Goal: Transaction & Acquisition: Purchase product/service

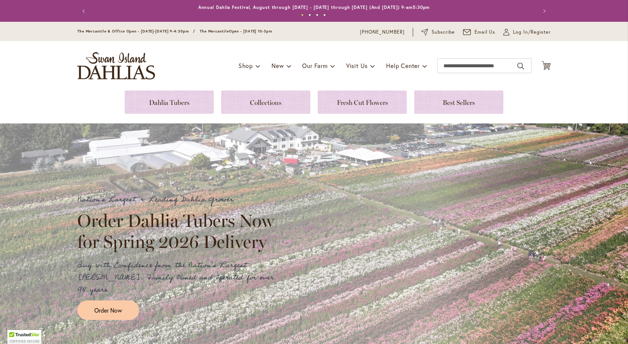
scroll to position [47, 0]
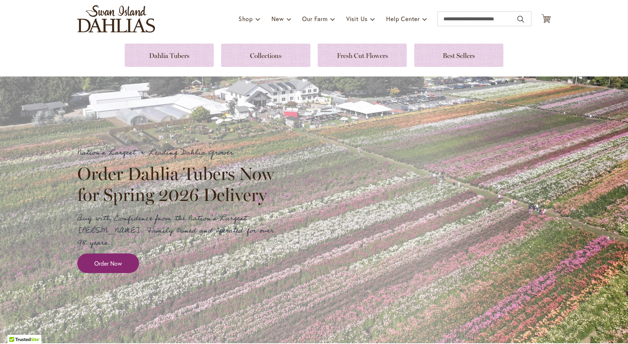
click at [130, 256] on link "Order Now" at bounding box center [108, 264] width 62 height 20
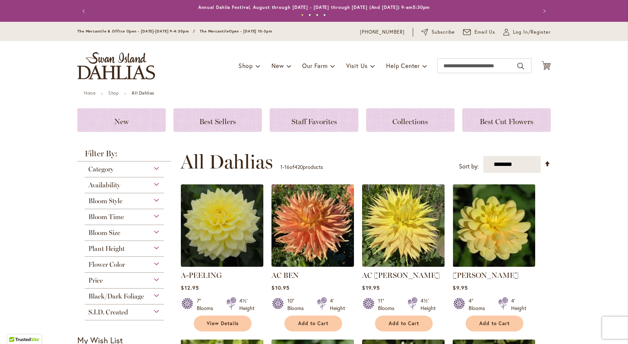
scroll to position [68, 0]
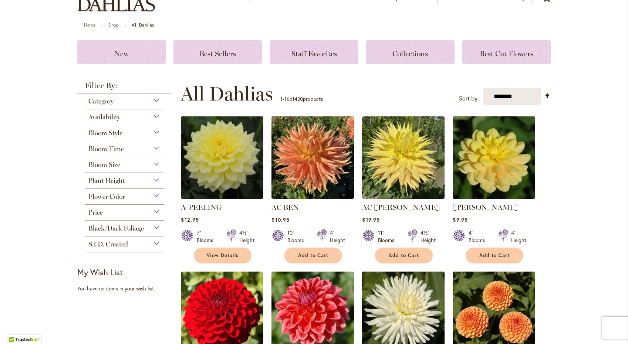
click at [163, 165] on div "Bloom Size" at bounding box center [124, 163] width 79 height 12
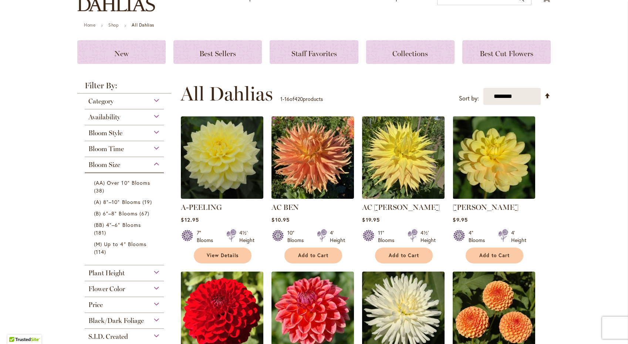
click at [158, 147] on div "Bloom Time" at bounding box center [124, 147] width 79 height 12
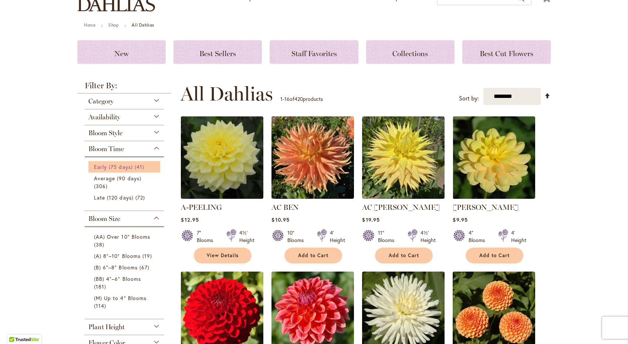
click at [124, 166] on span "Early (75 days)" at bounding box center [113, 166] width 39 height 7
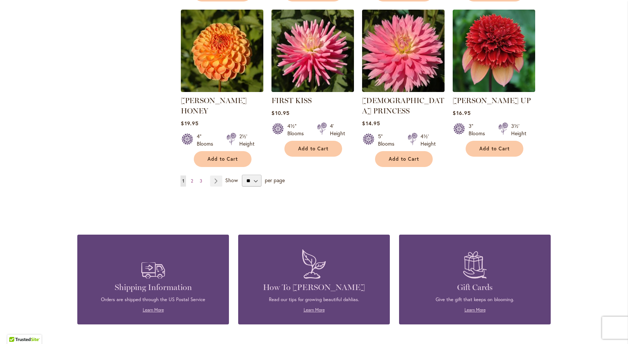
scroll to position [674, 0]
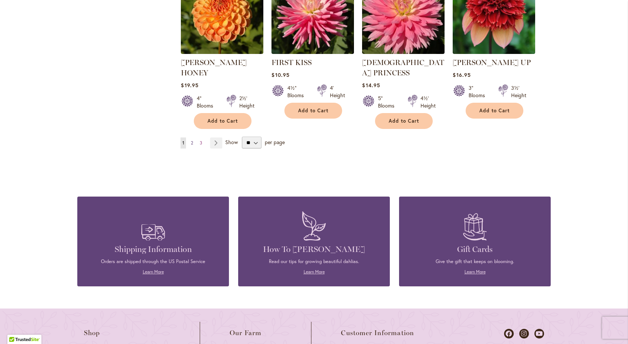
click at [194, 138] on link "Page 2" at bounding box center [192, 143] width 6 height 11
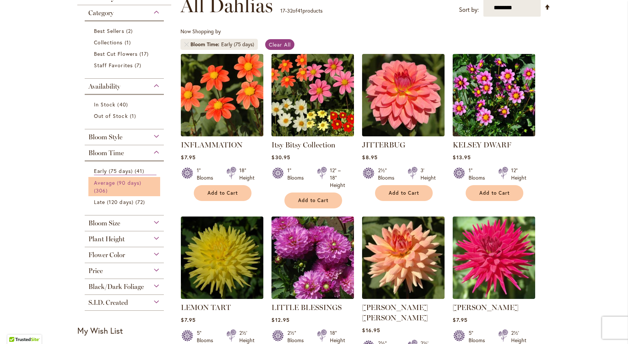
scroll to position [131, 0]
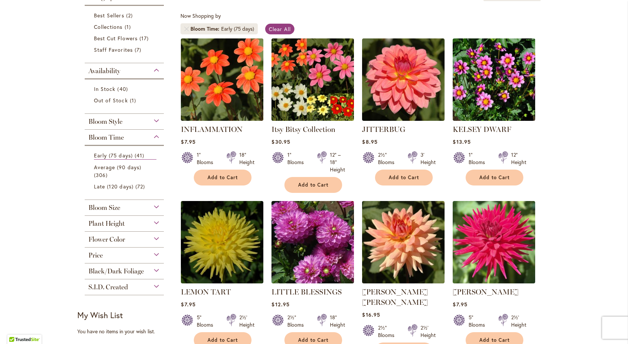
click at [159, 207] on div "Bloom Size" at bounding box center [124, 206] width 79 height 12
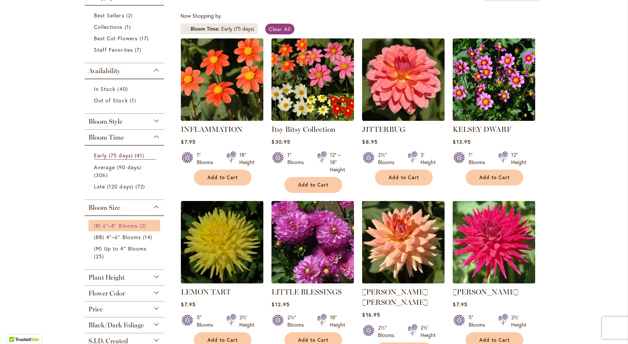
click at [130, 228] on span "(B) 6"–8" Blooms" at bounding box center [116, 225] width 44 height 7
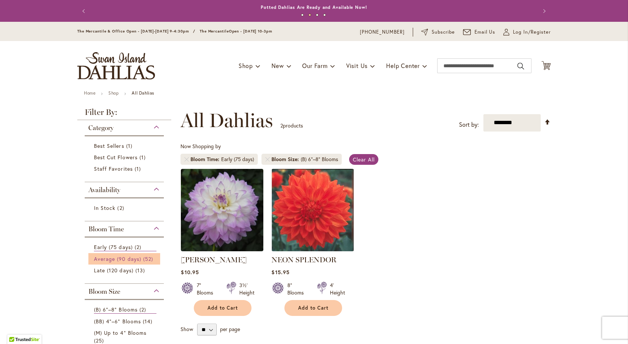
click at [125, 259] on span "Average (90 days)" at bounding box center [117, 259] width 47 height 7
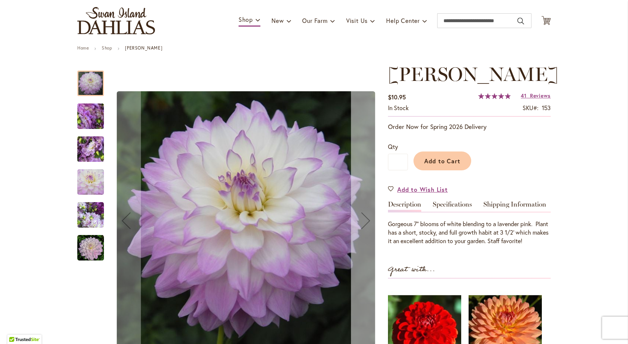
scroll to position [41, 0]
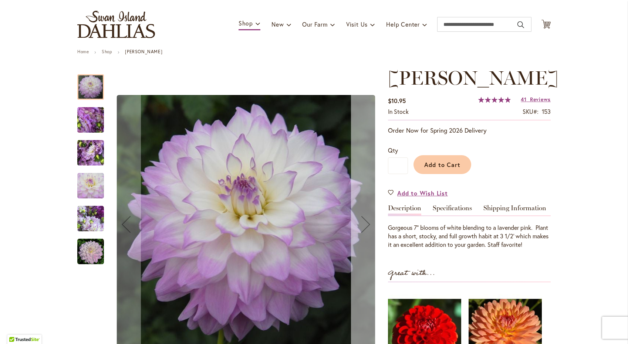
click at [362, 221] on div "Next" at bounding box center [366, 225] width 30 height 30
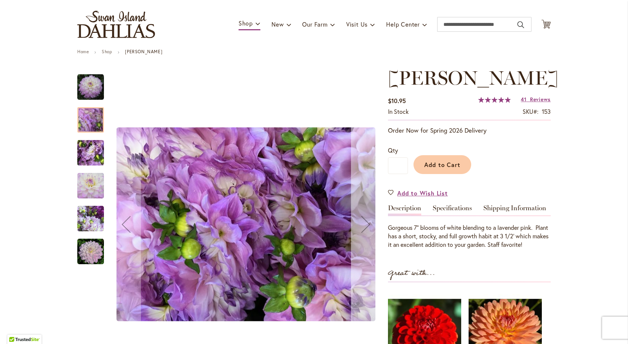
click at [362, 221] on div "Next" at bounding box center [366, 225] width 30 height 30
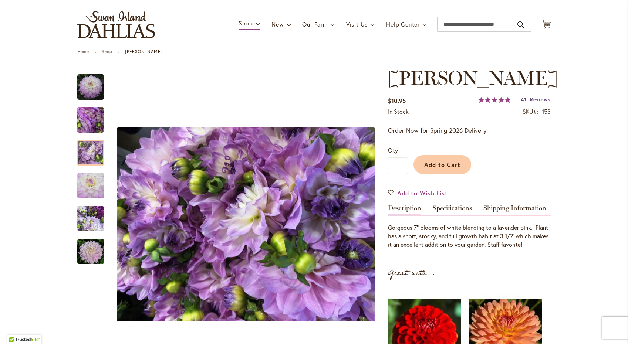
click at [542, 103] on span "Reviews" at bounding box center [540, 99] width 21 height 7
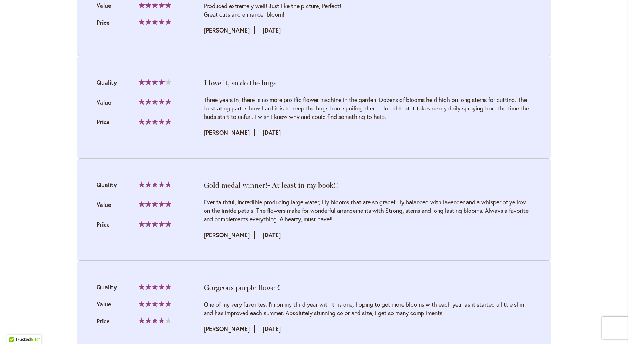
scroll to position [980, 0]
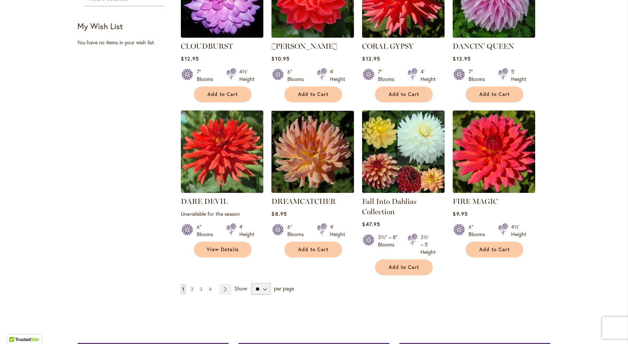
scroll to position [559, 0]
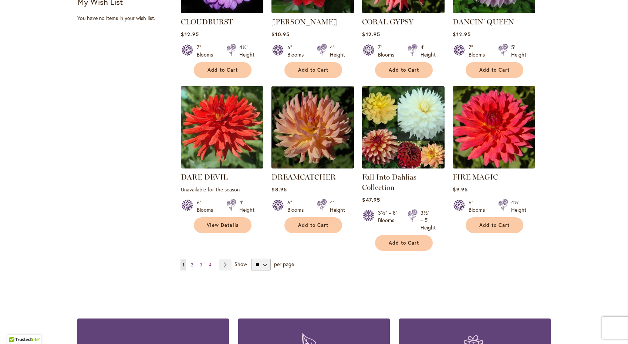
click at [193, 262] on span "2" at bounding box center [192, 265] width 2 height 6
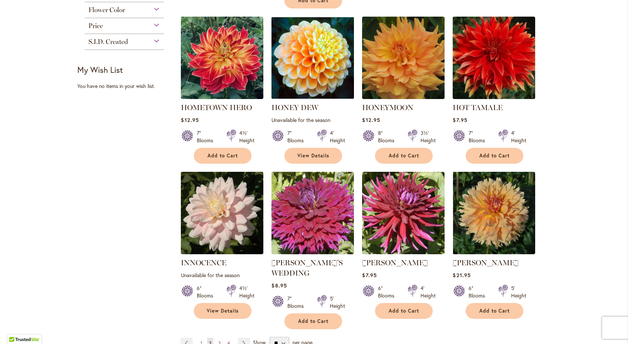
scroll to position [521, 0]
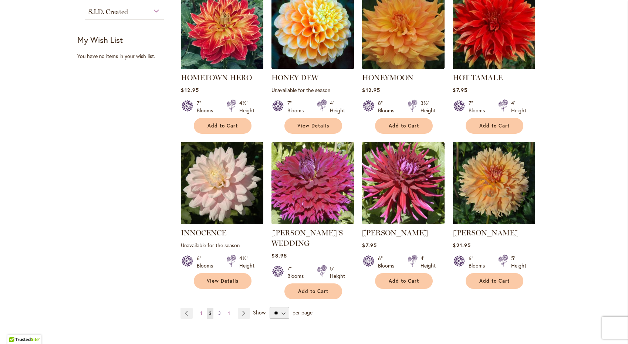
click at [220, 313] on span "3" at bounding box center [219, 314] width 3 height 6
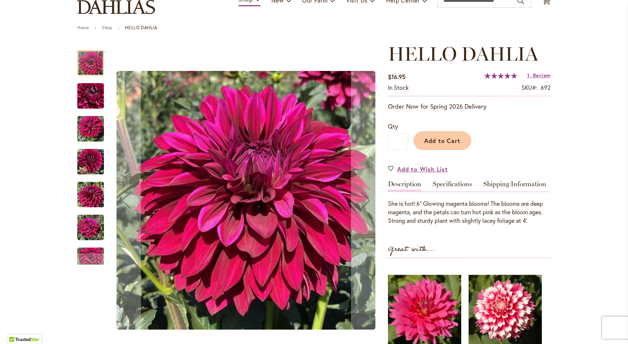
scroll to position [79, 0]
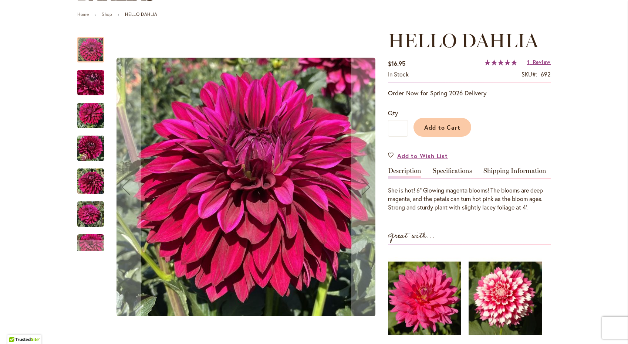
click at [96, 218] on img "Hello Dahlia" at bounding box center [90, 215] width 27 height 36
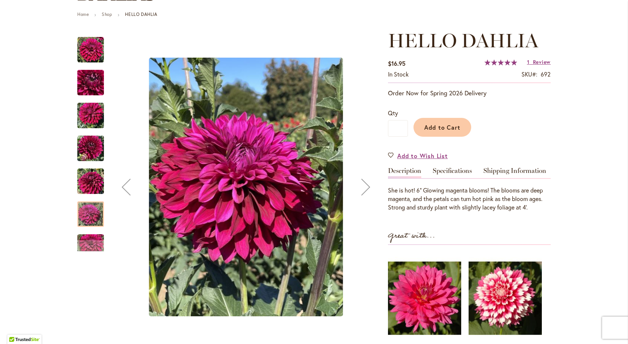
click at [364, 193] on div "Next" at bounding box center [366, 187] width 30 height 30
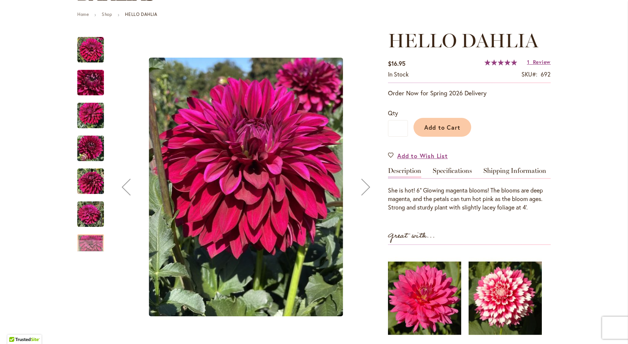
click at [364, 193] on div "Next" at bounding box center [366, 187] width 30 height 30
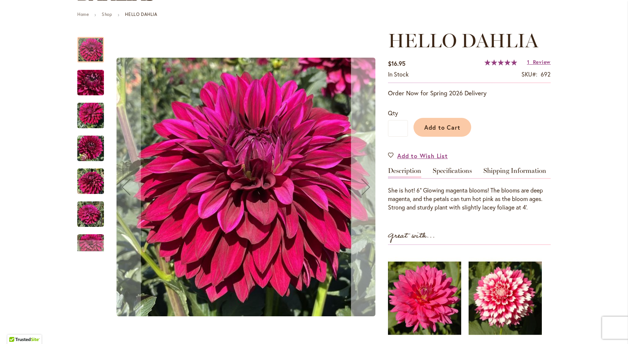
click at [364, 193] on div "Next" at bounding box center [366, 187] width 30 height 30
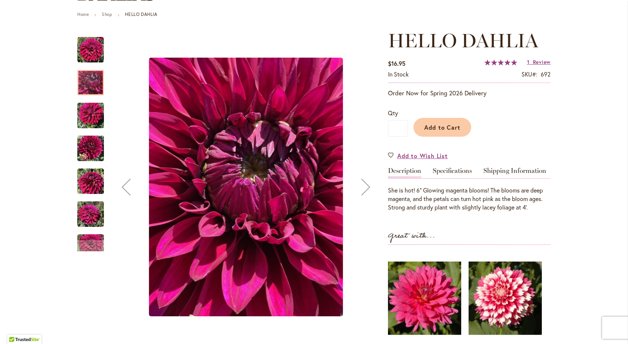
click at [364, 193] on div "Next" at bounding box center [366, 187] width 30 height 30
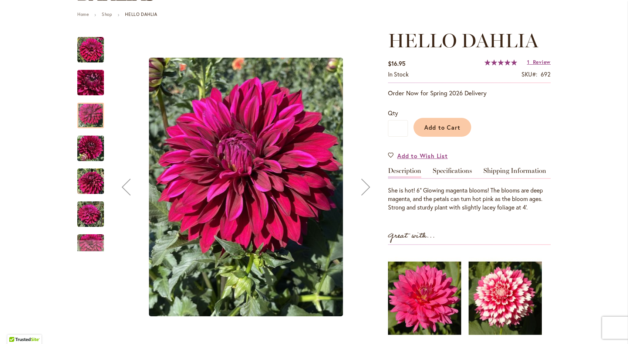
click at [365, 187] on div "Next" at bounding box center [366, 187] width 30 height 30
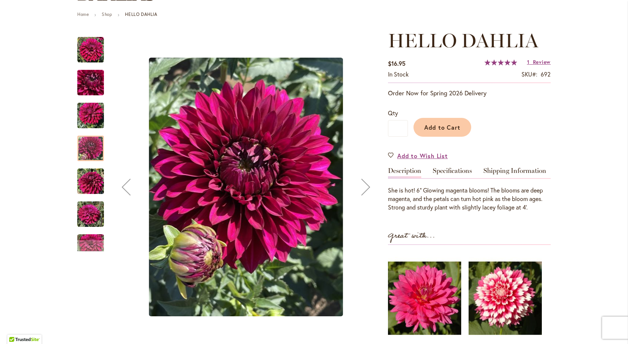
click at [365, 187] on div "Next" at bounding box center [366, 187] width 30 height 30
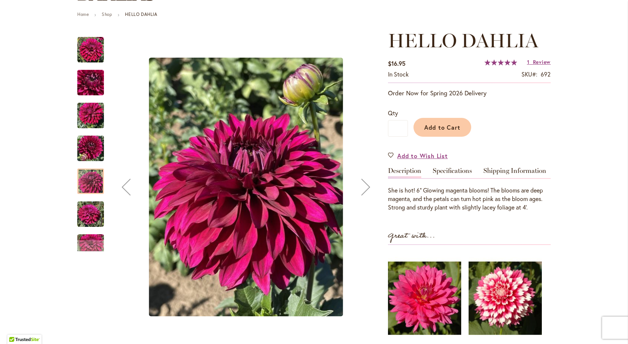
click at [365, 187] on div "Next" at bounding box center [366, 187] width 30 height 30
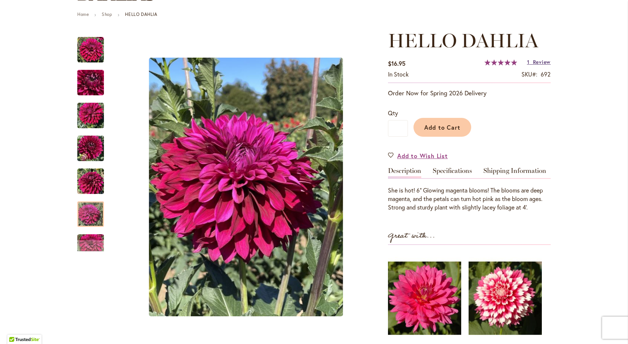
click at [548, 62] on span "Review" at bounding box center [542, 61] width 18 height 7
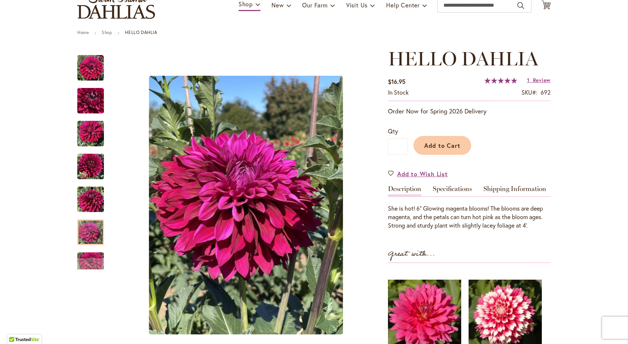
scroll to position [61, 0]
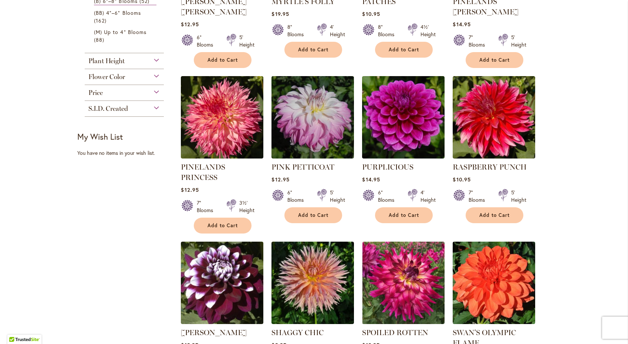
scroll to position [483, 0]
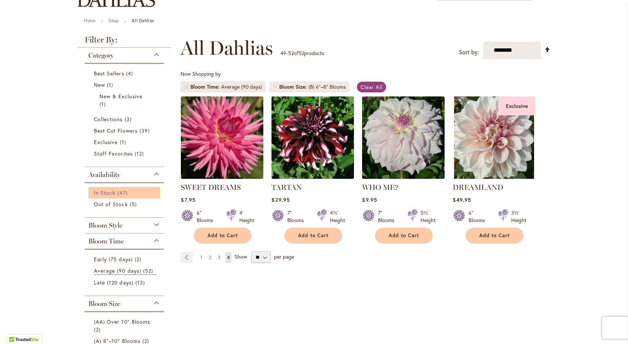
scroll to position [116, 0]
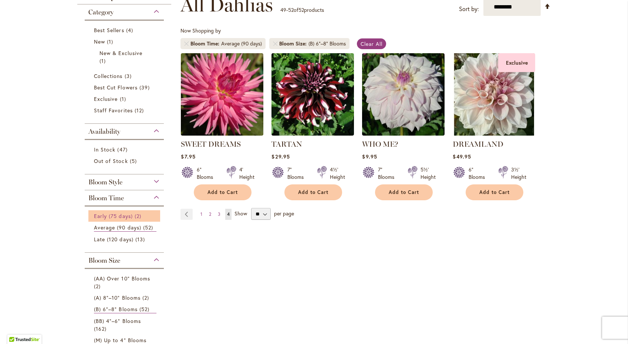
click at [129, 218] on span "Early (75 days)" at bounding box center [113, 216] width 39 height 7
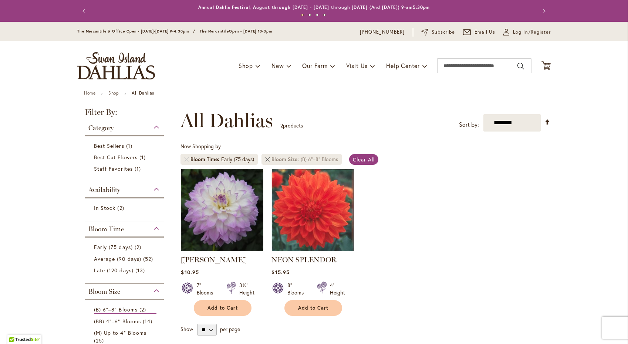
click at [268, 160] on link at bounding box center [267, 159] width 4 height 4
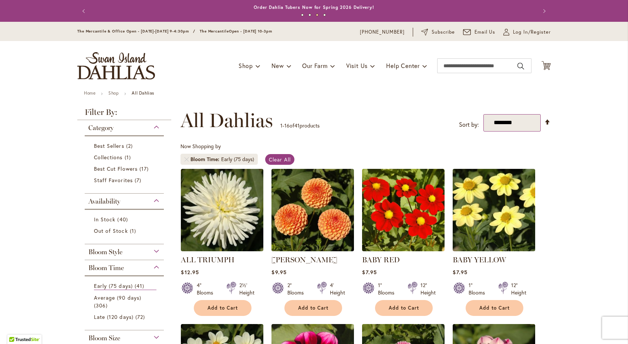
click at [532, 125] on select "**********" at bounding box center [511, 122] width 57 height 17
click at [547, 121] on link "Set Descending Direction" at bounding box center [547, 122] width 6 height 9
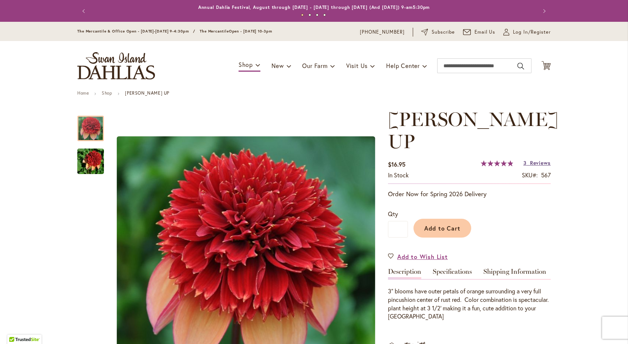
click at [540, 159] on span "Reviews" at bounding box center [540, 162] width 21 height 7
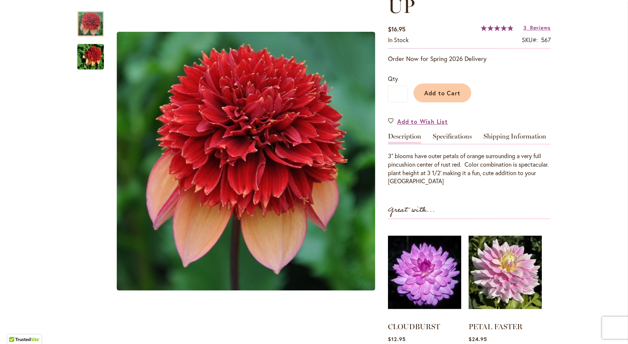
scroll to position [10, 0]
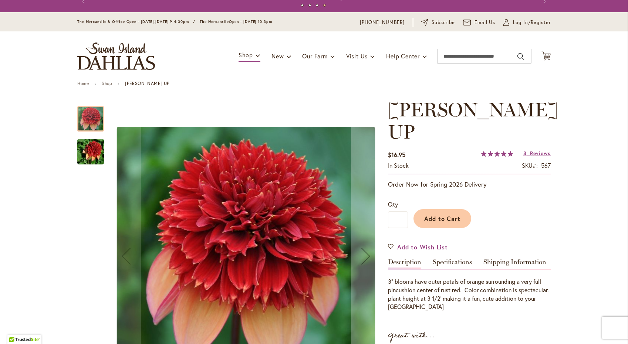
click at [90, 155] on img "GITTY UP" at bounding box center [90, 152] width 53 height 36
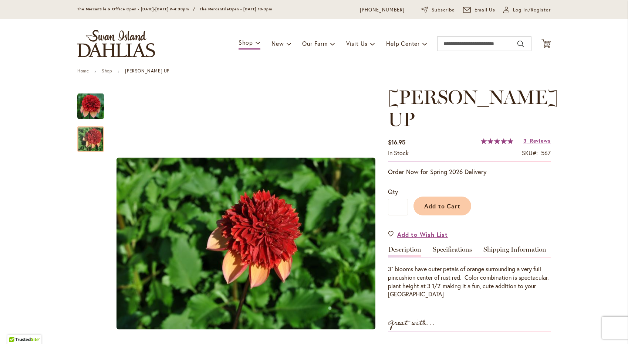
scroll to position [21, 0]
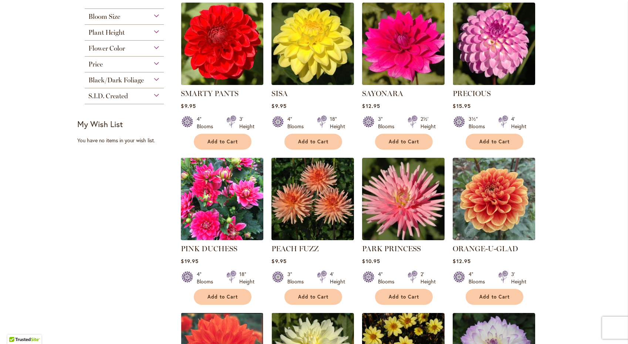
scroll to position [465, 0]
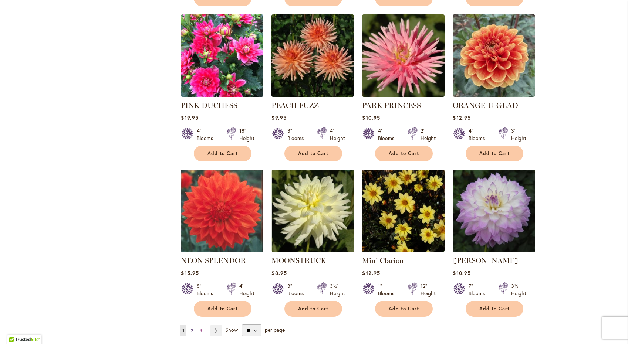
click at [193, 331] on span "2" at bounding box center [192, 331] width 2 height 6
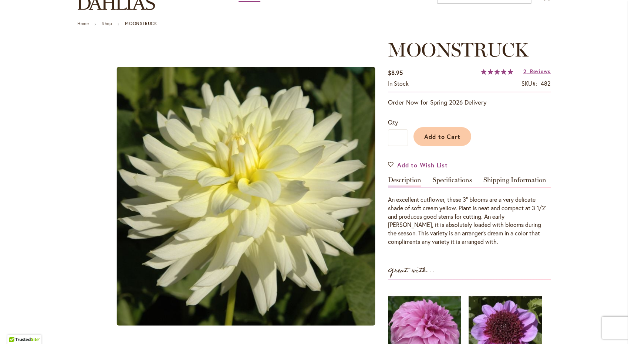
scroll to position [124, 0]
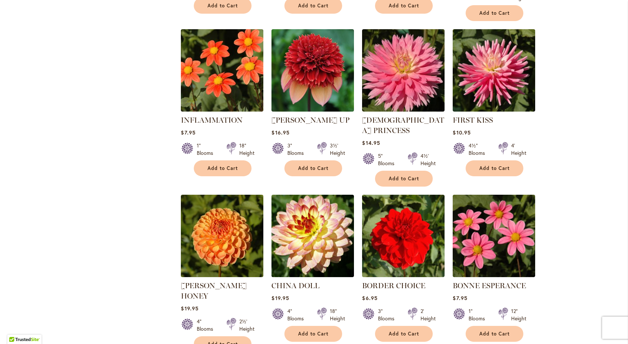
scroll to position [473, 0]
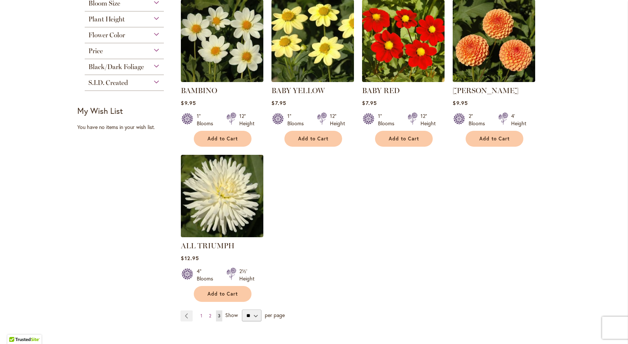
scroll to position [349, 0]
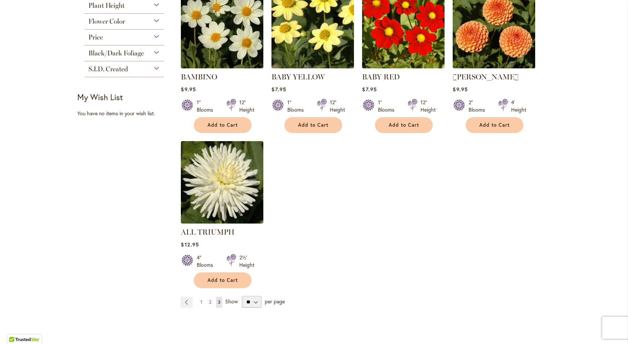
click at [202, 300] on span "1" at bounding box center [201, 303] width 2 height 6
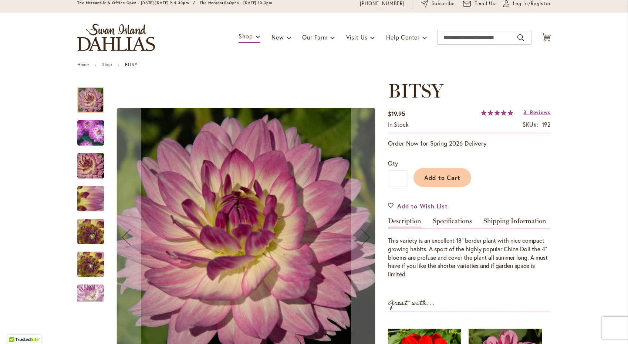
scroll to position [61, 0]
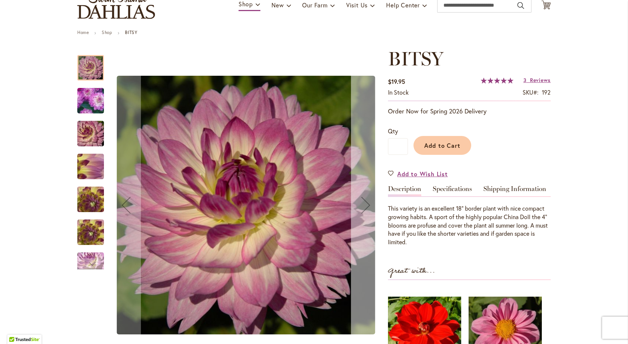
click at [361, 210] on div "Next" at bounding box center [366, 205] width 30 height 30
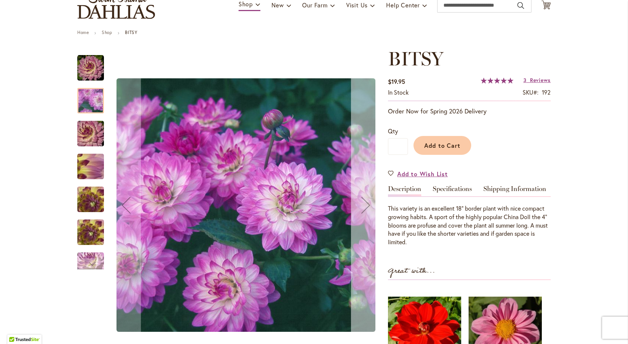
click at [361, 210] on div "Next" at bounding box center [366, 205] width 30 height 30
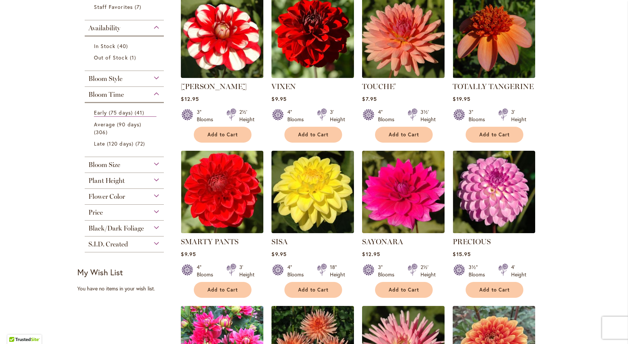
scroll to position [106, 0]
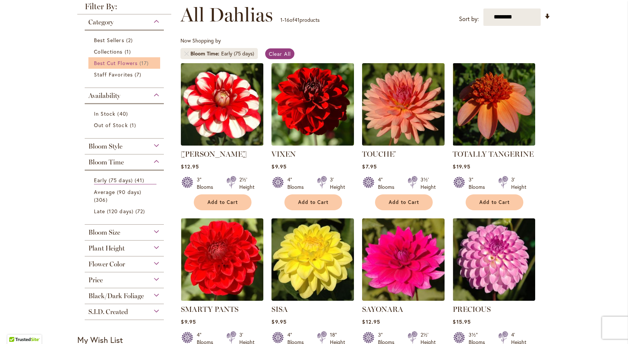
click at [108, 63] on span "Best Cut Flowers" at bounding box center [116, 63] width 44 height 7
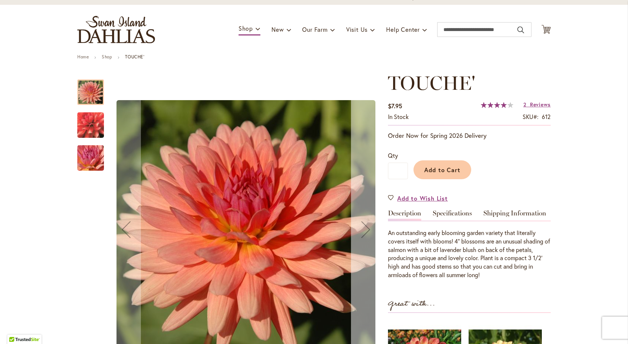
scroll to position [37, 0]
click at [359, 225] on div "Next" at bounding box center [366, 230] width 30 height 30
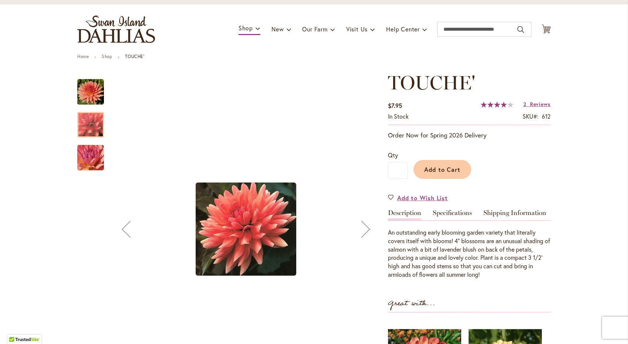
click at [359, 225] on div "Next" at bounding box center [366, 230] width 30 height 30
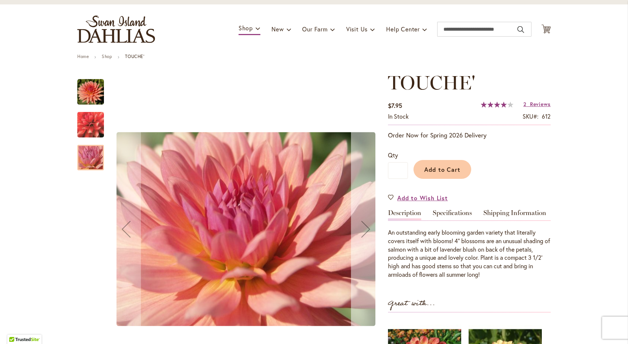
click at [359, 225] on div "Next" at bounding box center [366, 230] width 30 height 30
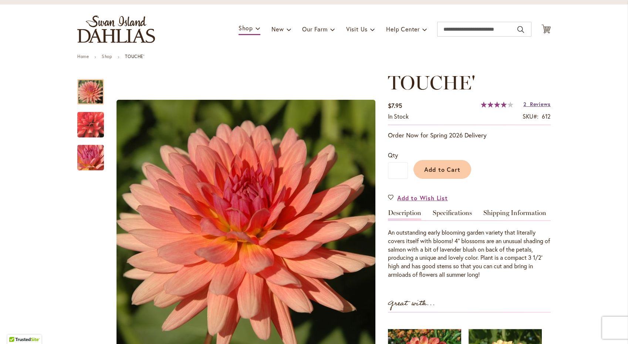
click at [527, 103] on link "2 Reviews" at bounding box center [536, 104] width 27 height 7
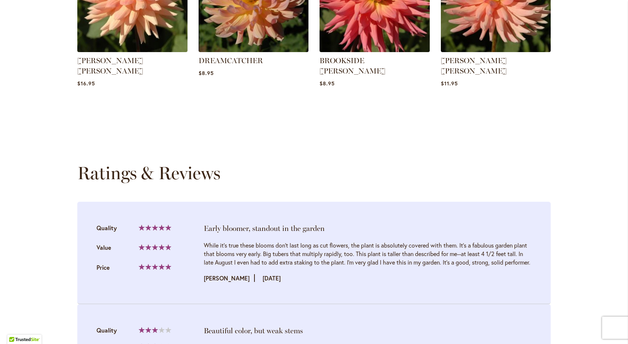
scroll to position [728, 0]
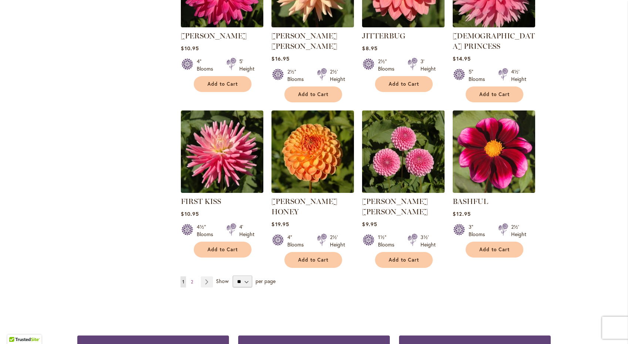
scroll to position [566, 0]
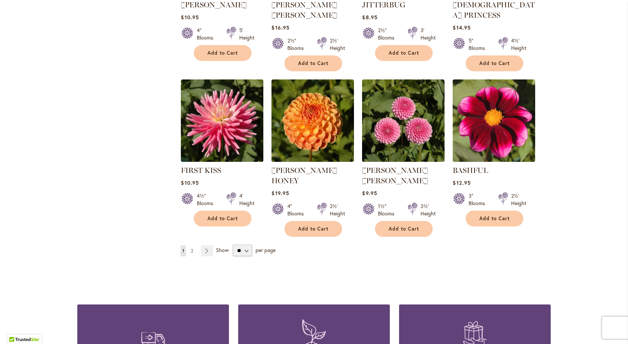
click at [193, 246] on link "Page 2" at bounding box center [192, 251] width 6 height 11
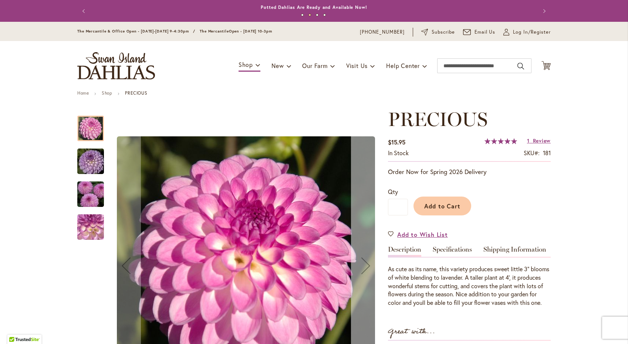
click at [367, 262] on div "Next" at bounding box center [366, 266] width 30 height 30
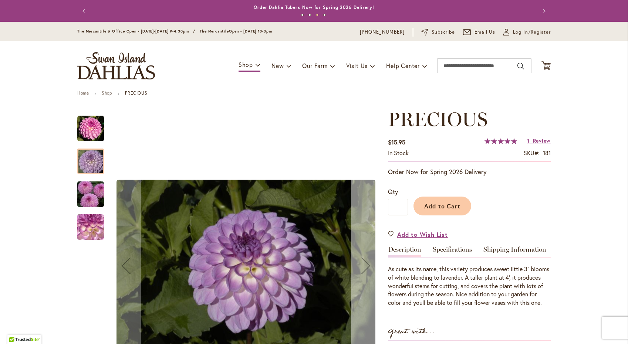
click at [367, 262] on div "Next" at bounding box center [366, 266] width 30 height 30
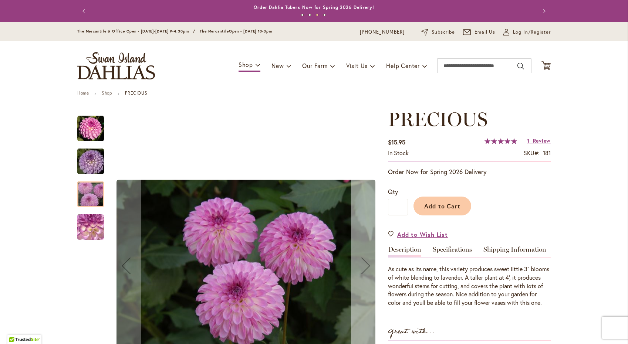
click at [367, 262] on div "Next" at bounding box center [366, 266] width 30 height 30
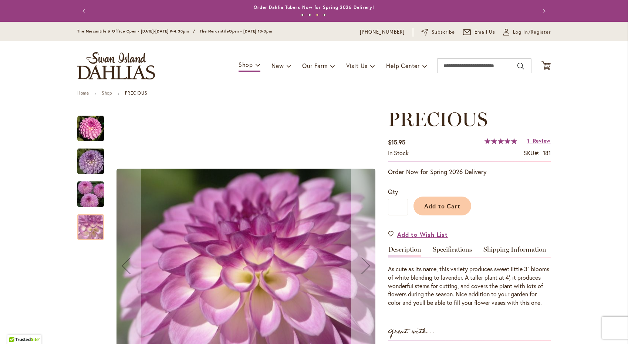
click at [367, 262] on div "Next" at bounding box center [366, 266] width 30 height 30
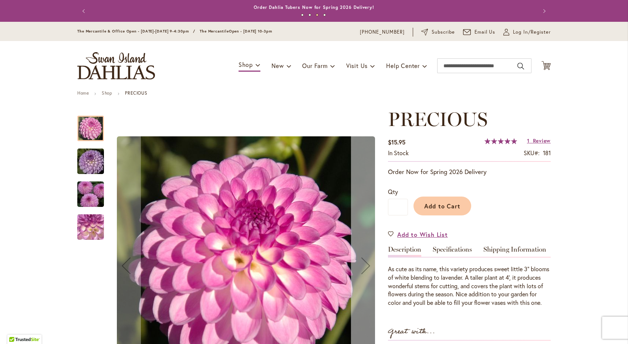
click at [367, 262] on div "Next" at bounding box center [366, 266] width 30 height 30
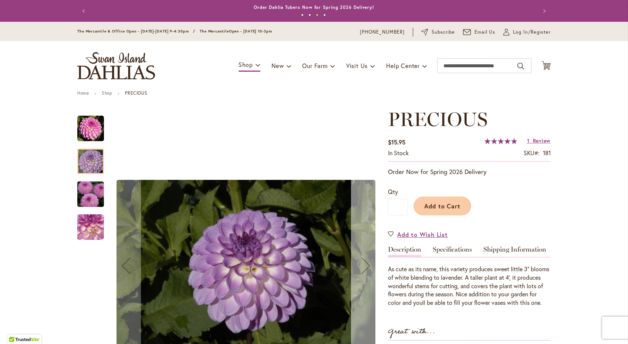
click at [367, 262] on div "Next" at bounding box center [366, 266] width 30 height 30
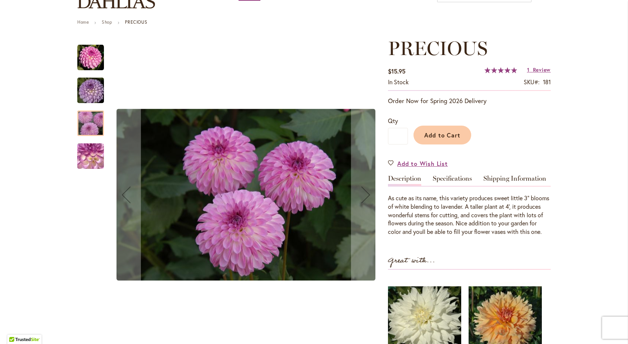
scroll to position [80, 0]
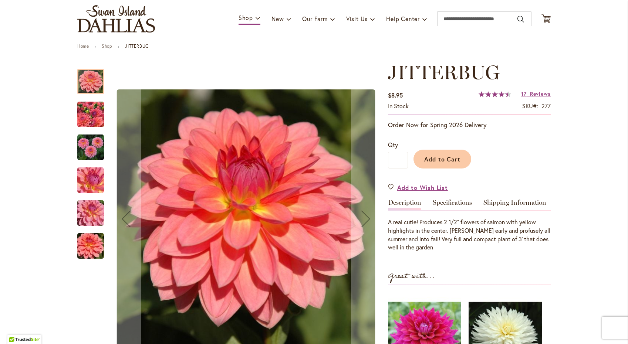
scroll to position [54, 0]
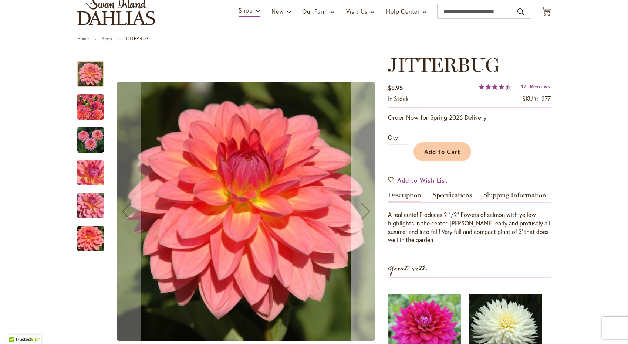
click at [364, 214] on div "Next" at bounding box center [366, 212] width 30 height 30
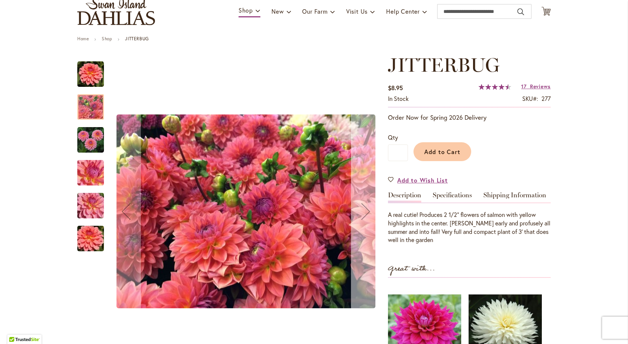
click at [364, 214] on div "Next" at bounding box center [366, 212] width 30 height 30
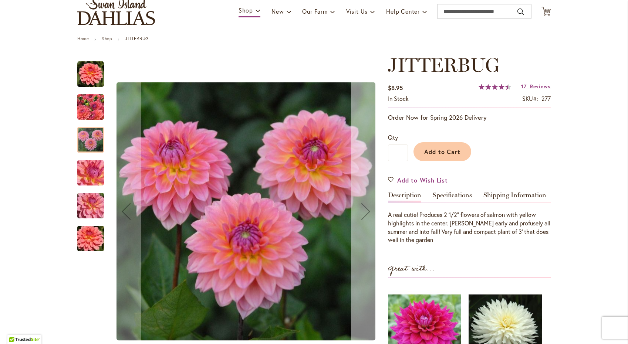
click at [364, 214] on div "Next" at bounding box center [366, 212] width 30 height 30
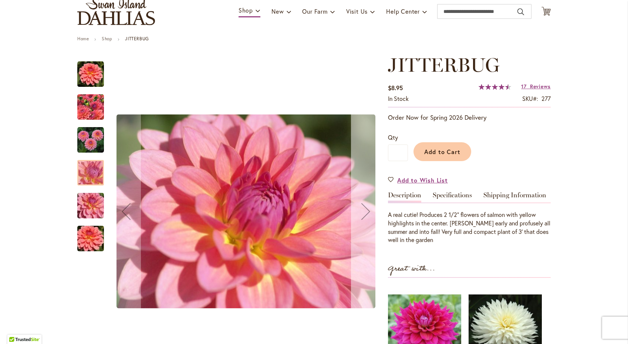
click at [364, 214] on div "Next" at bounding box center [366, 212] width 30 height 30
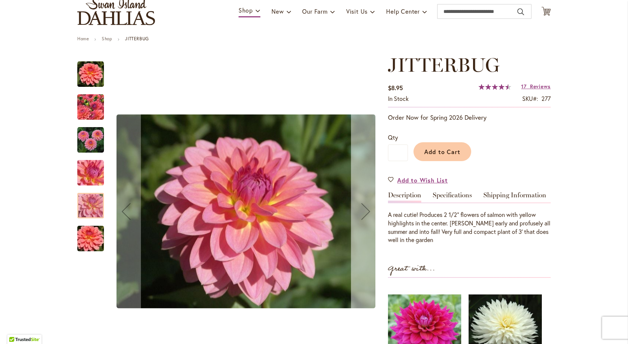
click at [364, 214] on div "Next" at bounding box center [366, 212] width 30 height 30
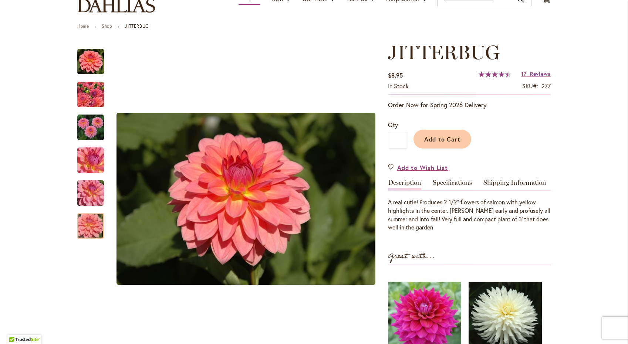
scroll to position [67, 0]
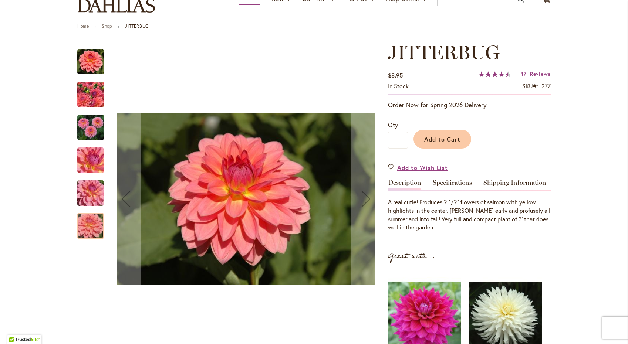
click at [94, 132] on img "JITTERBUG" at bounding box center [90, 127] width 27 height 27
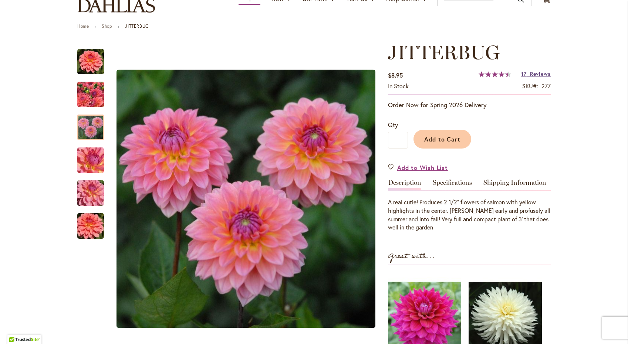
click at [533, 72] on span "Reviews" at bounding box center [540, 73] width 21 height 7
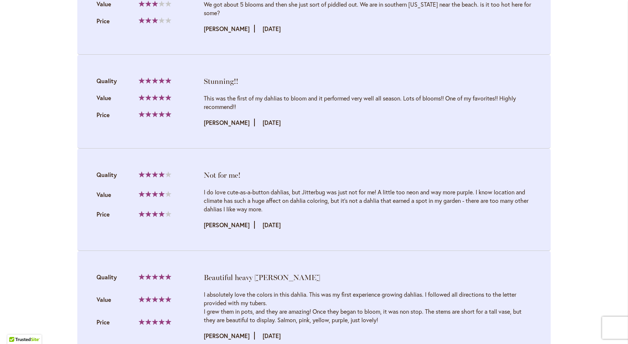
scroll to position [856, 0]
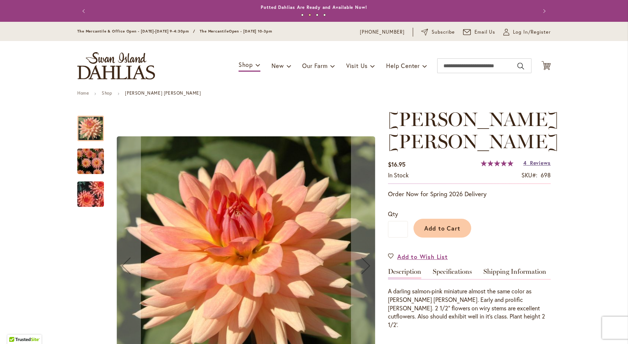
scroll to position [47, 0]
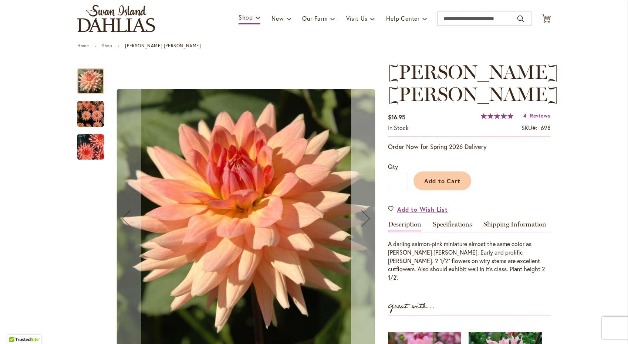
click at [367, 220] on div "Next" at bounding box center [366, 219] width 30 height 30
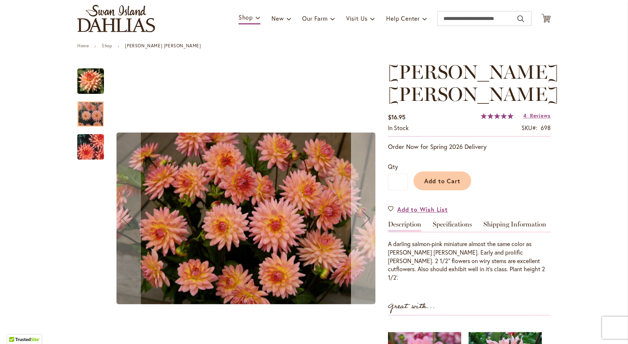
click at [367, 220] on div "Next" at bounding box center [366, 219] width 30 height 30
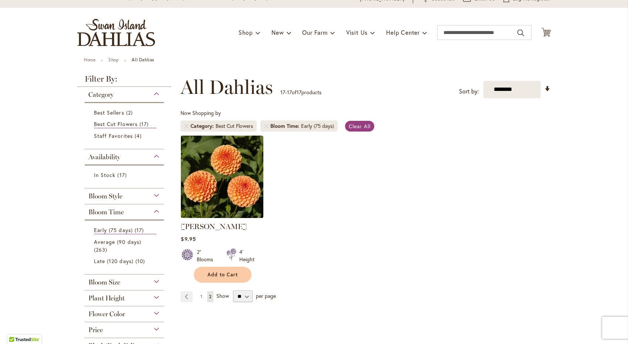
scroll to position [34, 0]
click at [267, 126] on link "Remove Bloom Time Early (75 days)" at bounding box center [266, 126] width 4 height 4
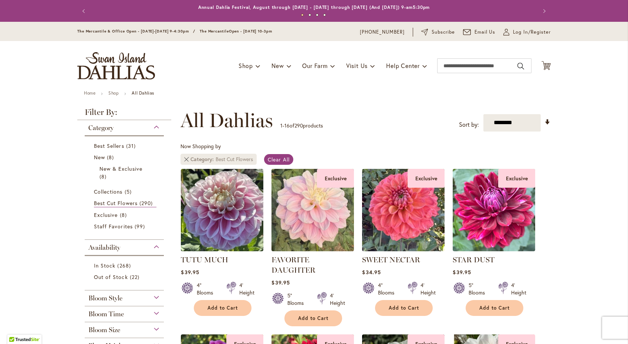
click at [187, 159] on link "Remove Category Best Cut Flowers" at bounding box center [186, 159] width 4 height 4
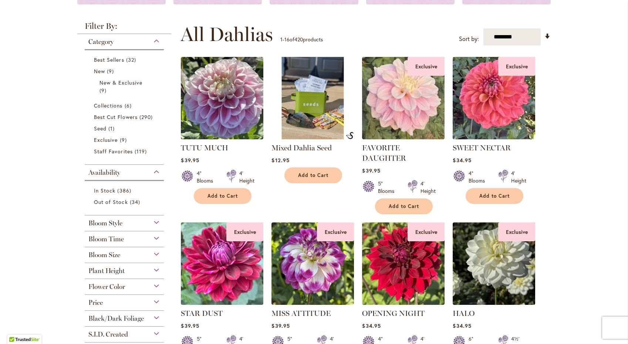
scroll to position [126, 0]
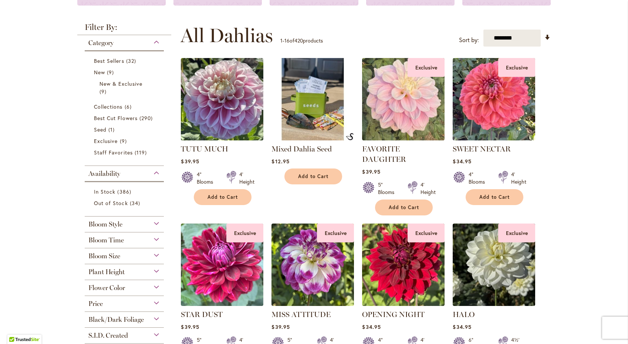
click at [153, 257] on div "Bloom Size" at bounding box center [124, 255] width 79 height 12
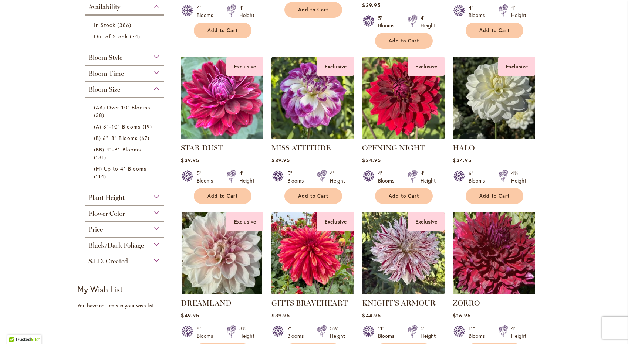
scroll to position [293, 0]
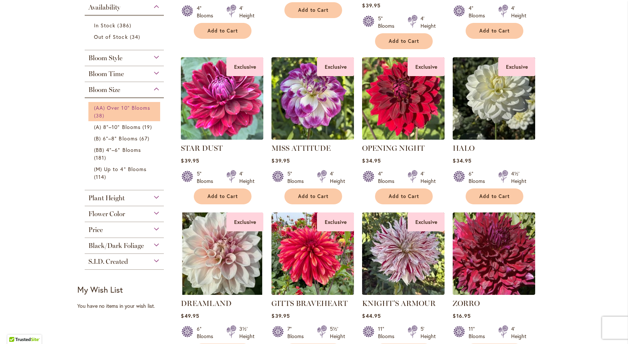
click at [109, 114] on link "(AA) Over 10" Blooms 38 items" at bounding box center [125, 112] width 63 height 16
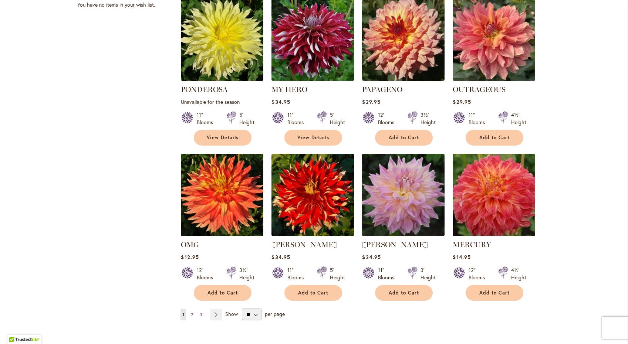
scroll to position [523, 0]
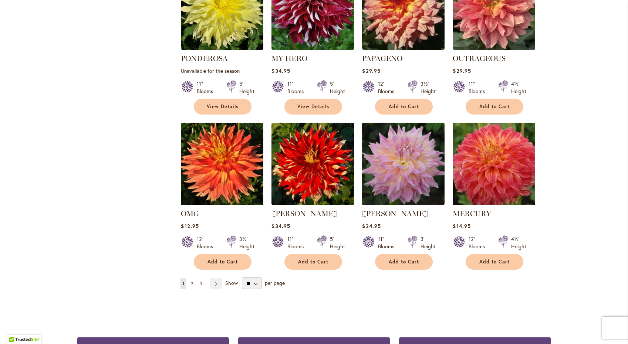
click at [192, 281] on span "2" at bounding box center [192, 284] width 2 height 6
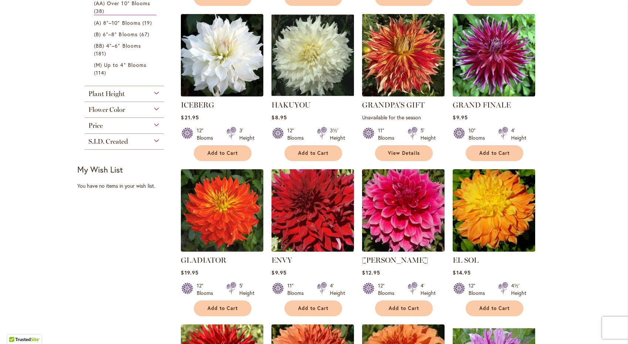
scroll to position [309, 0]
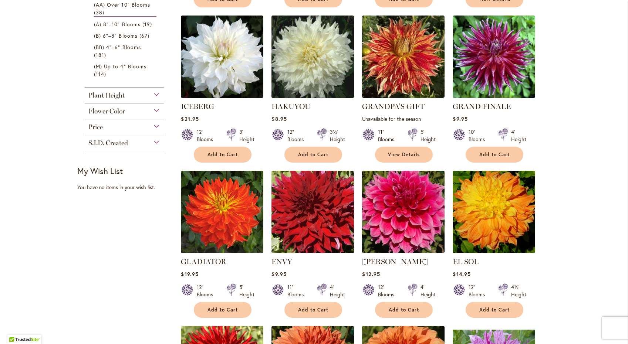
click at [327, 64] on img at bounding box center [313, 56] width 87 height 87
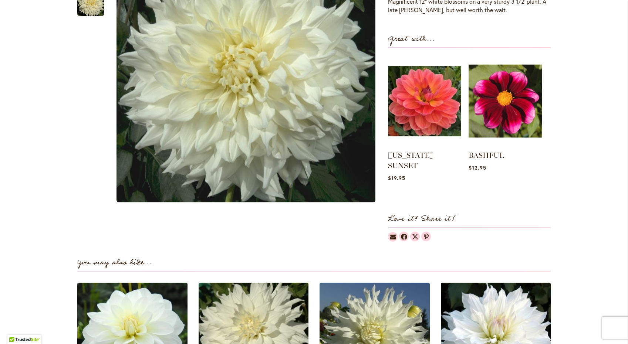
scroll to position [94, 0]
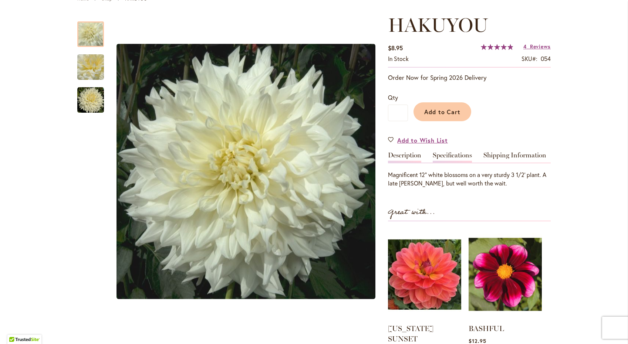
click at [462, 159] on link "Specifications" at bounding box center [452, 157] width 39 height 11
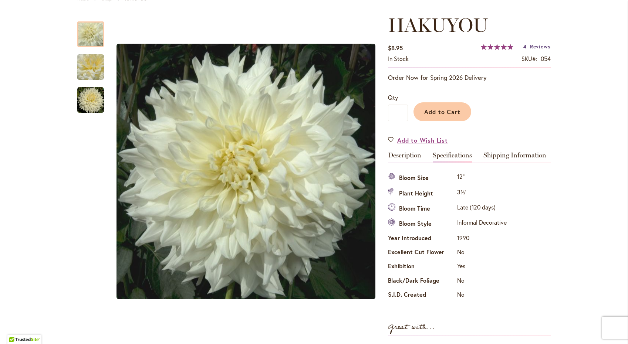
click at [536, 47] on span "Reviews" at bounding box center [540, 46] width 21 height 7
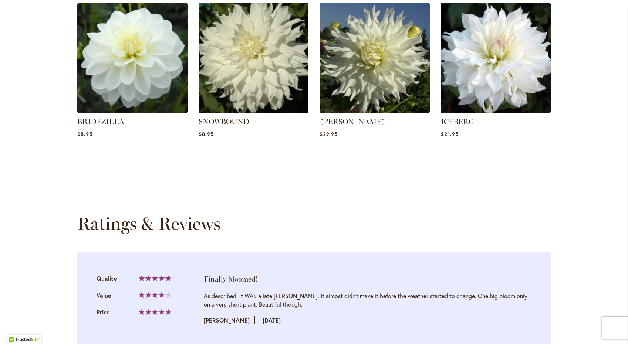
scroll to position [752, 0]
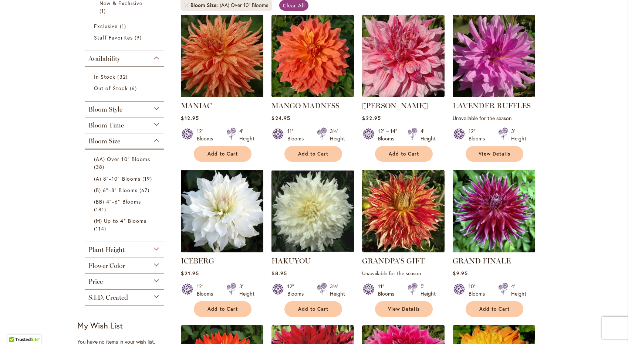
scroll to position [124, 0]
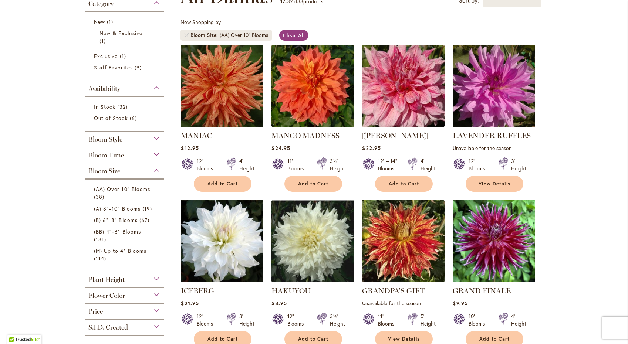
click at [159, 153] on div "Bloom Time" at bounding box center [124, 154] width 79 height 12
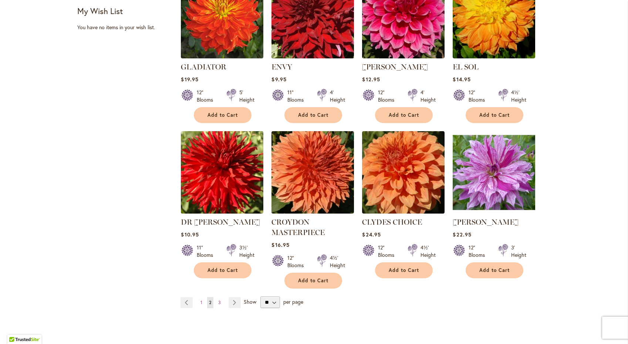
scroll to position [577, 0]
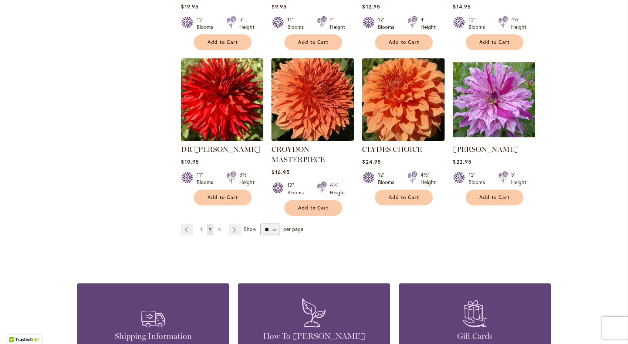
click at [221, 229] on link "Page 3" at bounding box center [219, 229] width 6 height 11
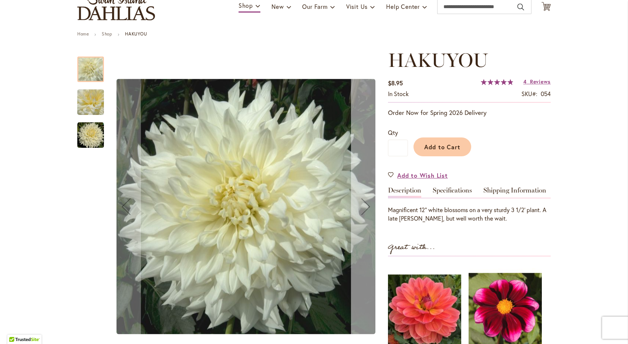
scroll to position [57, 0]
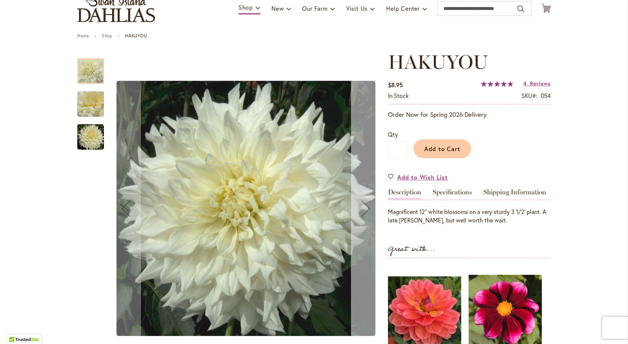
click at [362, 207] on div "Next" at bounding box center [366, 209] width 30 height 30
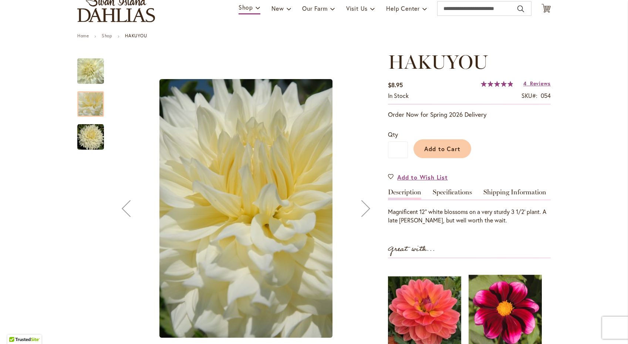
click at [362, 207] on div "Next" at bounding box center [366, 209] width 30 height 30
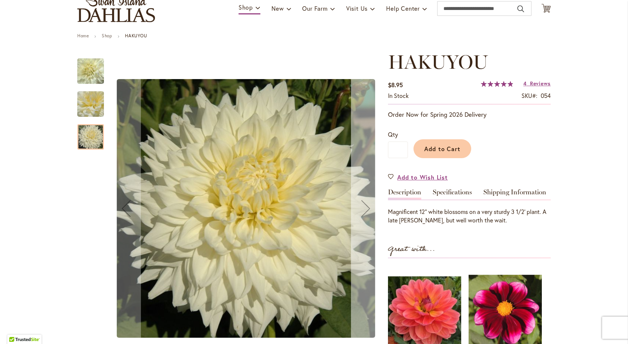
click at [362, 207] on div "Next" at bounding box center [366, 209] width 30 height 30
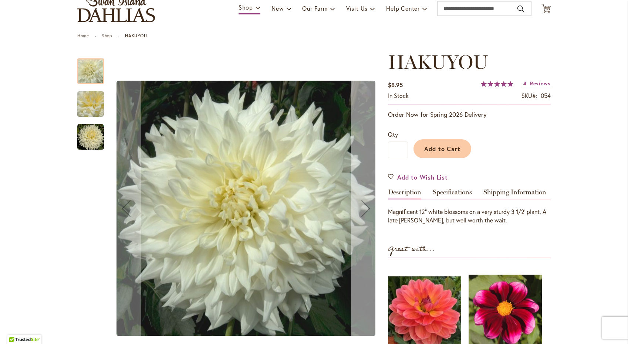
click at [362, 207] on div "Next" at bounding box center [366, 209] width 30 height 30
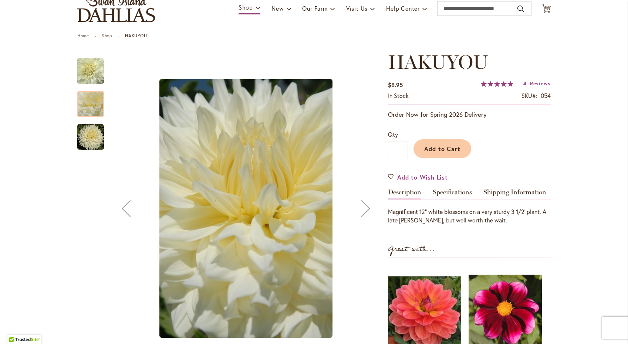
click at [362, 207] on div "Next" at bounding box center [366, 209] width 30 height 30
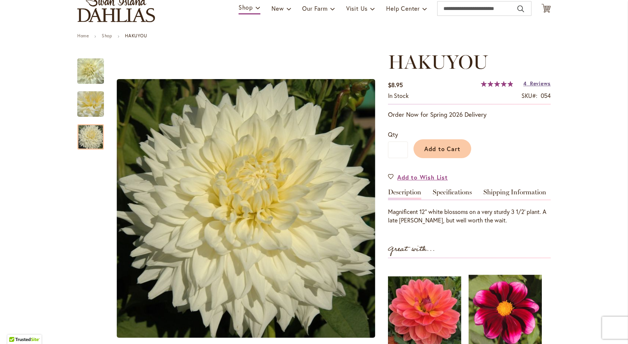
click at [540, 83] on span "Reviews" at bounding box center [540, 83] width 21 height 7
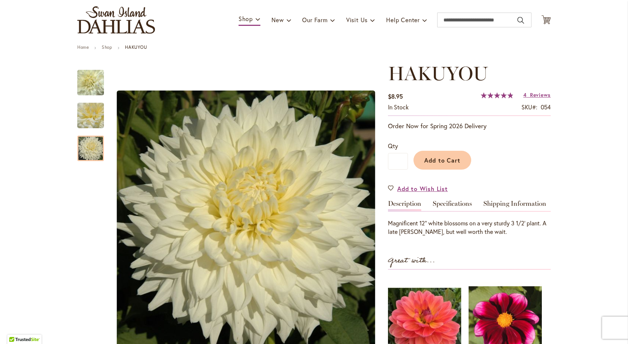
scroll to position [47, 0]
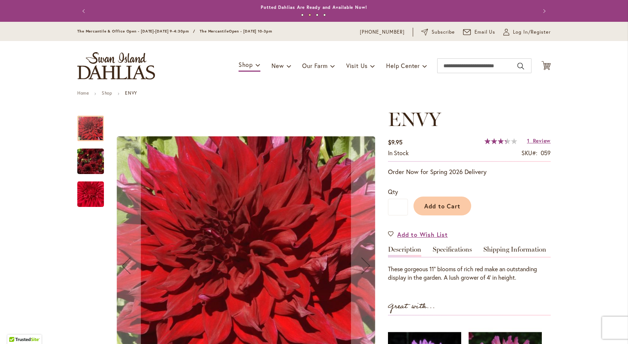
scroll to position [57, 0]
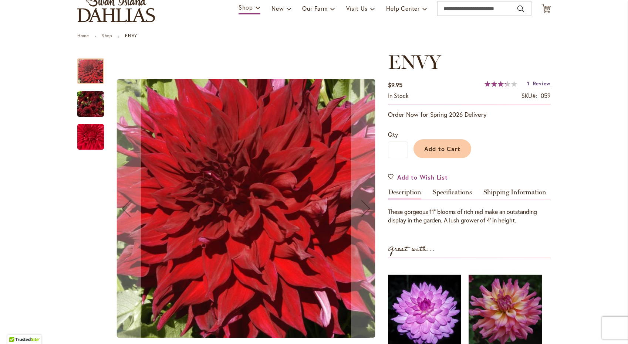
click at [533, 85] on span "Review" at bounding box center [542, 83] width 18 height 7
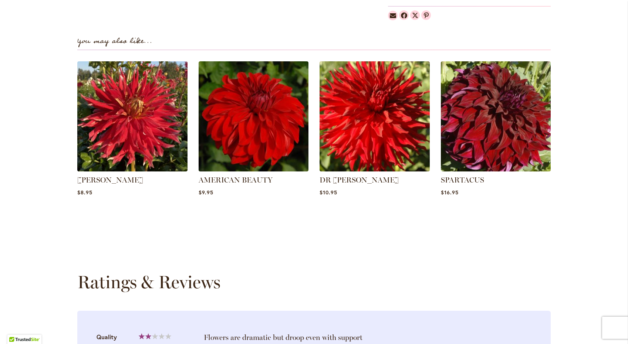
scroll to position [674, 0]
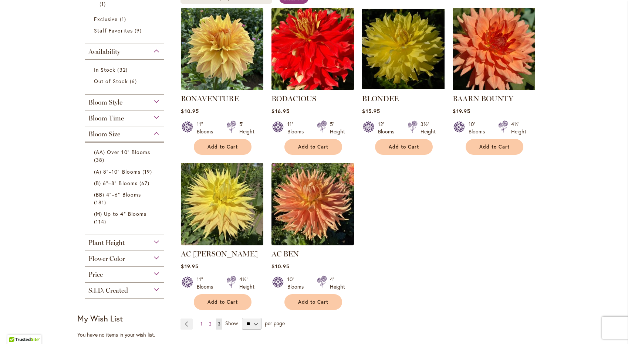
scroll to position [166, 0]
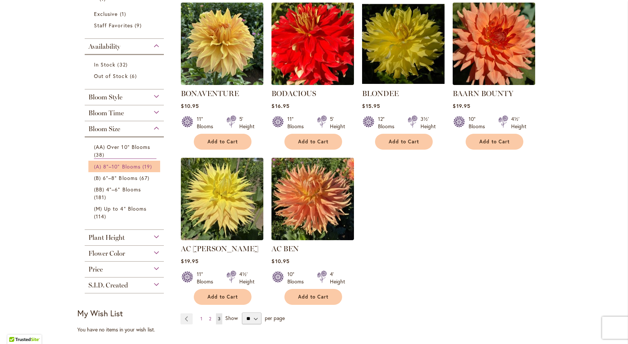
click at [137, 166] on span "(A) 8"–10" Blooms" at bounding box center [117, 166] width 47 height 7
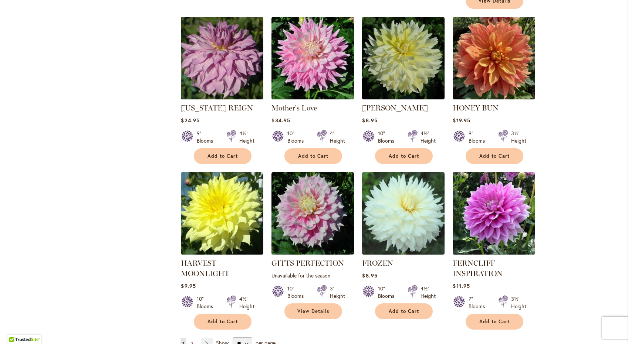
scroll to position [519, 0]
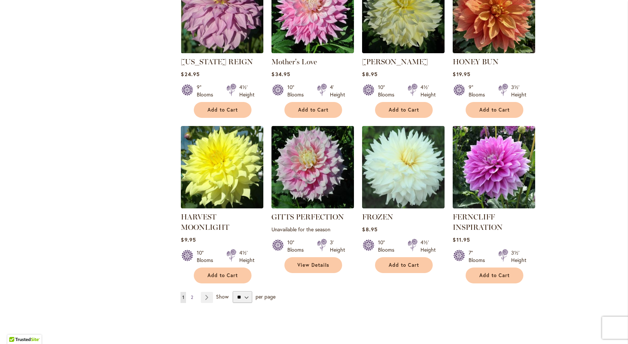
click at [194, 292] on link "Page 2" at bounding box center [192, 297] width 6 height 11
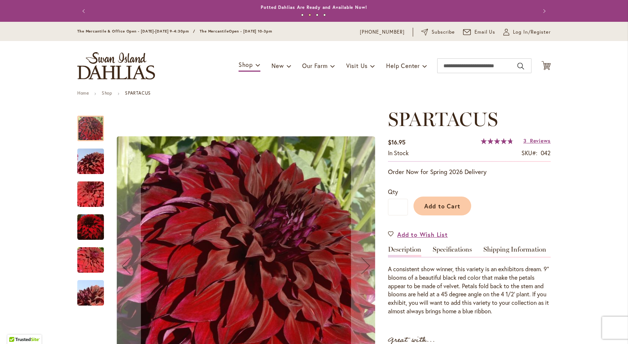
scroll to position [62, 0]
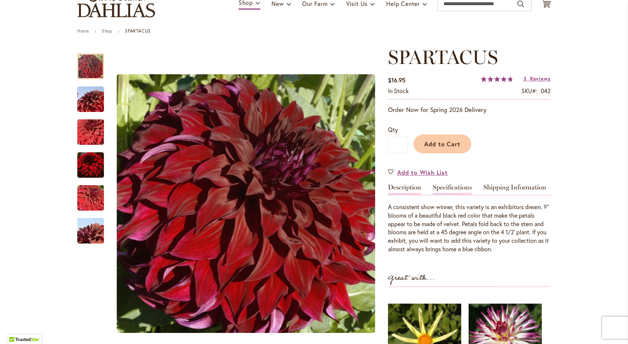
click at [459, 188] on link "Specifications" at bounding box center [452, 189] width 39 height 11
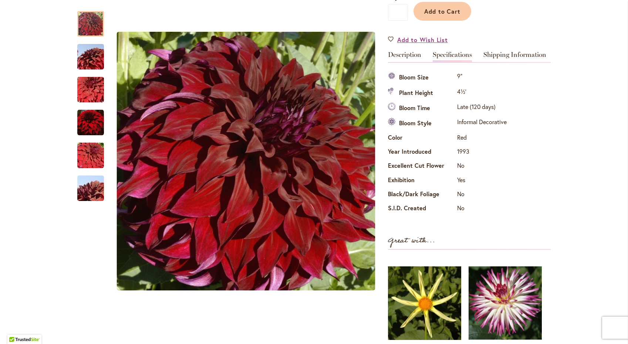
scroll to position [0, 0]
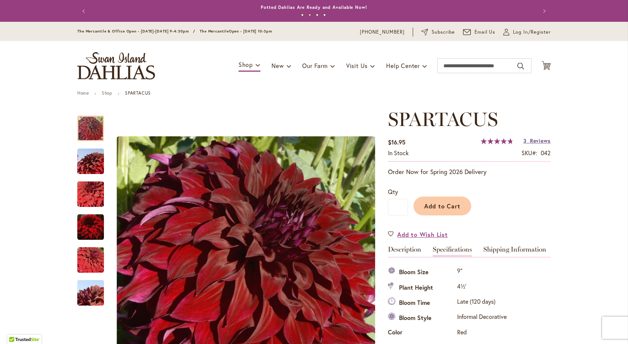
click at [538, 141] on span "Reviews" at bounding box center [540, 140] width 21 height 7
click at [444, 209] on span "Add to Cart" at bounding box center [442, 206] width 37 height 8
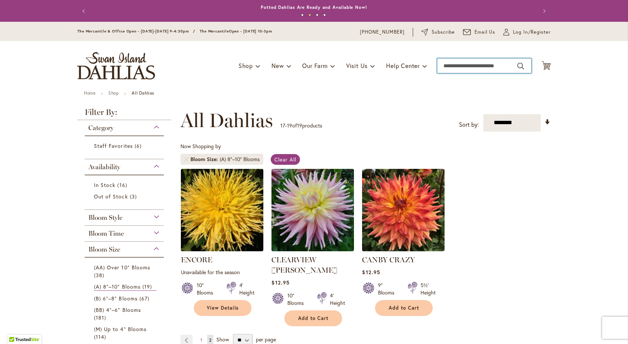
click at [477, 66] on input "Search" at bounding box center [484, 65] width 94 height 15
